Goal: Download file/media

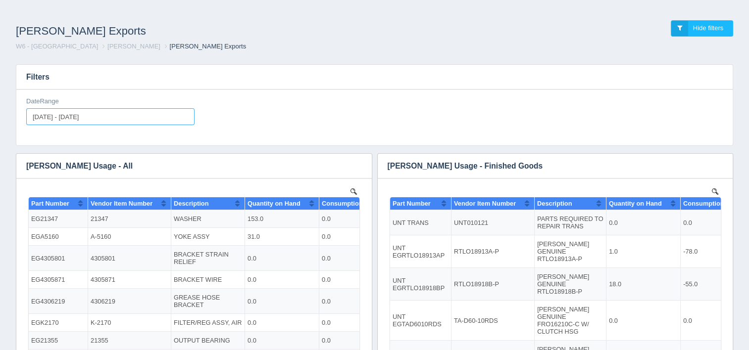
type input "[DATE]"
click at [133, 118] on input "[DATE] - [DATE]" at bounding box center [110, 116] width 168 height 17
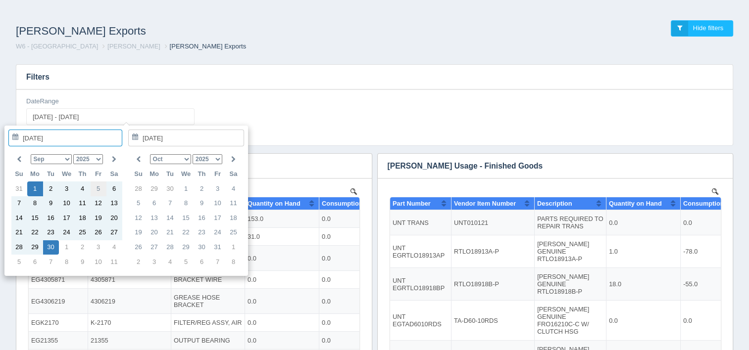
type input "[DATE]"
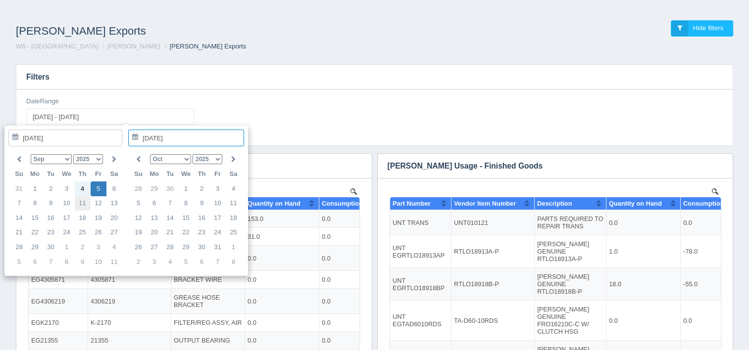
type input "[DATE]"
type input "[DATE] - [DATE]"
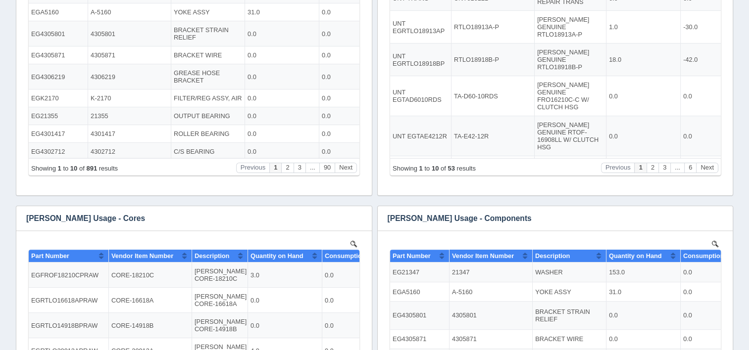
scroll to position [247, 0]
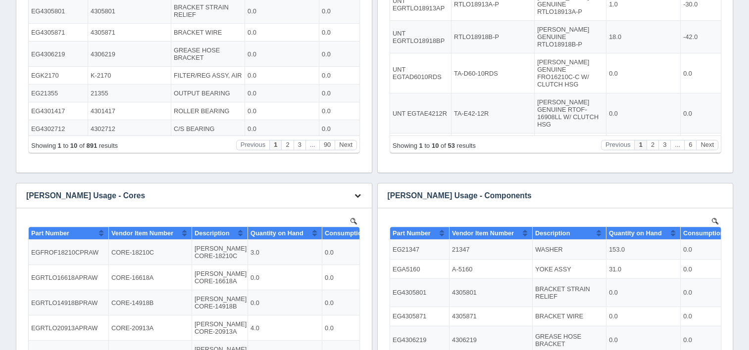
click at [357, 197] on icon "button" at bounding box center [357, 196] width 6 height 6
click at [327, 207] on link "Download CSV" at bounding box center [324, 210] width 79 height 14
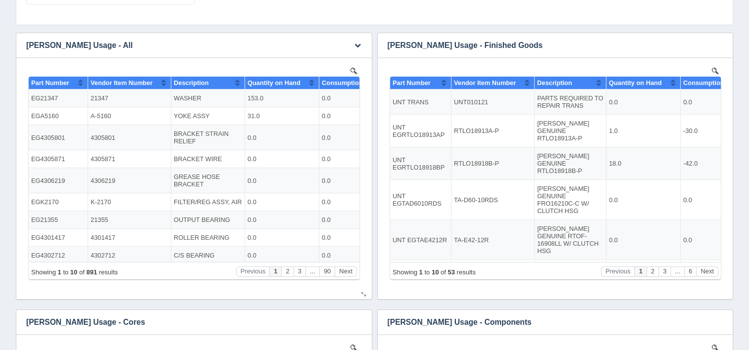
scroll to position [99, 0]
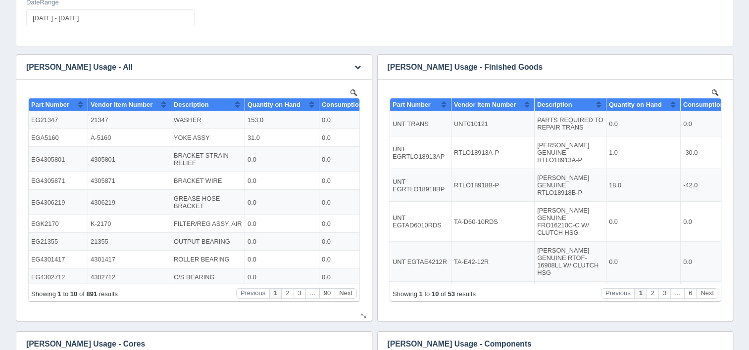
click at [364, 134] on div "No data found." at bounding box center [193, 201] width 355 height 242
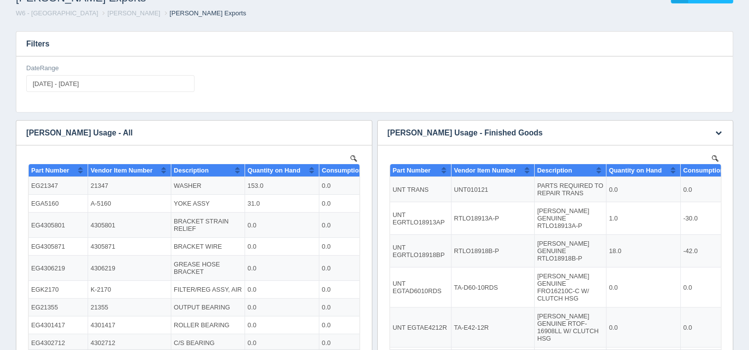
scroll to position [0, 0]
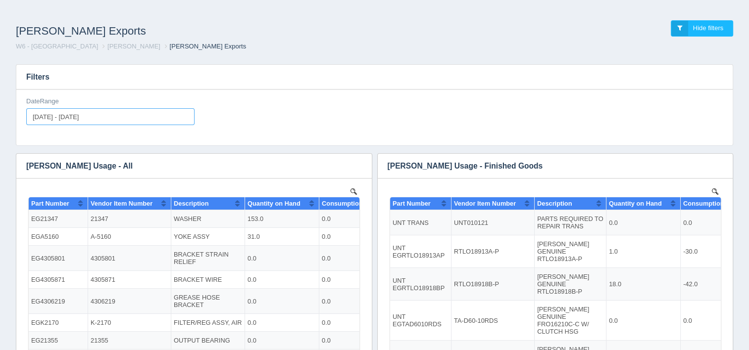
click at [127, 121] on input "[DATE] - [DATE]" at bounding box center [110, 116] width 168 height 17
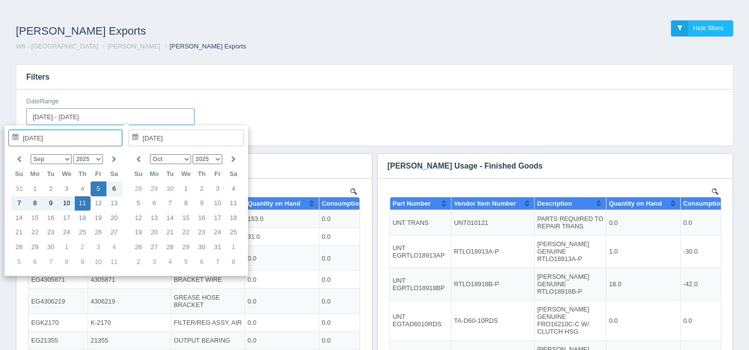
type input "[DATE]"
type input "[DATE] - [DATE]"
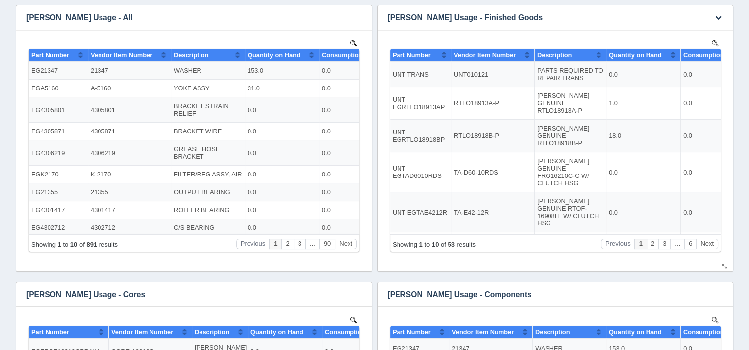
scroll to position [346, 0]
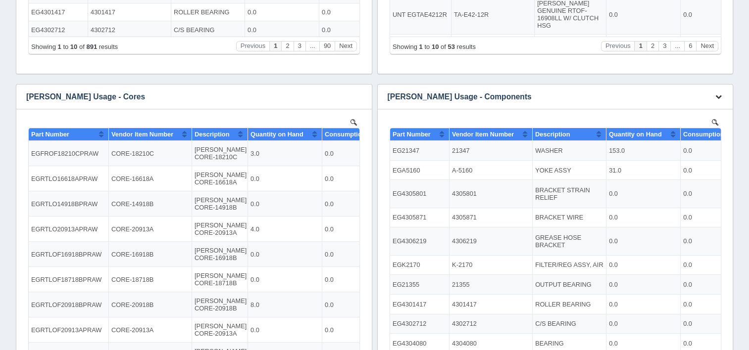
click at [717, 97] on icon "button" at bounding box center [718, 97] width 6 height 6
click at [670, 113] on link "Download CSV" at bounding box center [685, 111] width 79 height 14
